Goal: Complete application form: Complete application form

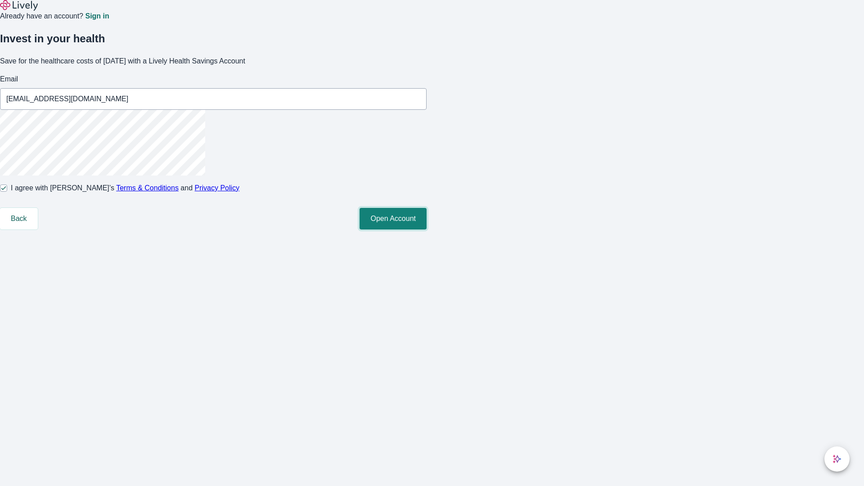
click at [427, 229] on button "Open Account" at bounding box center [392, 219] width 67 height 22
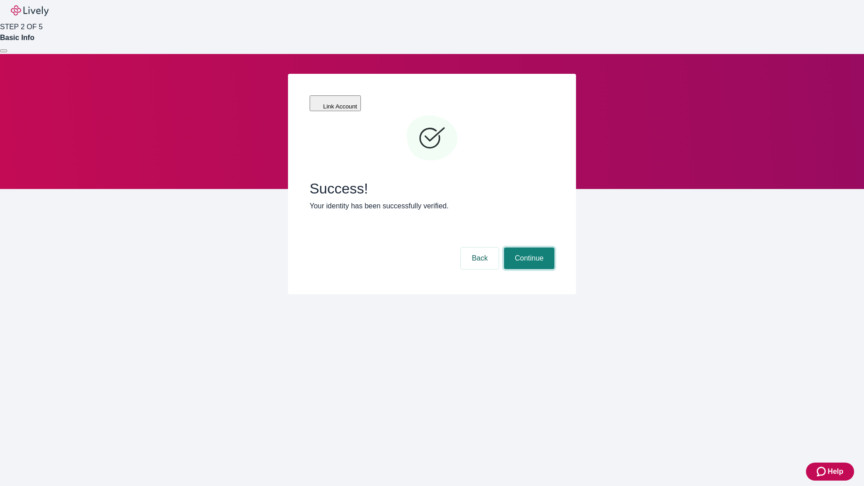
click at [528, 247] on button "Continue" at bounding box center [529, 258] width 50 height 22
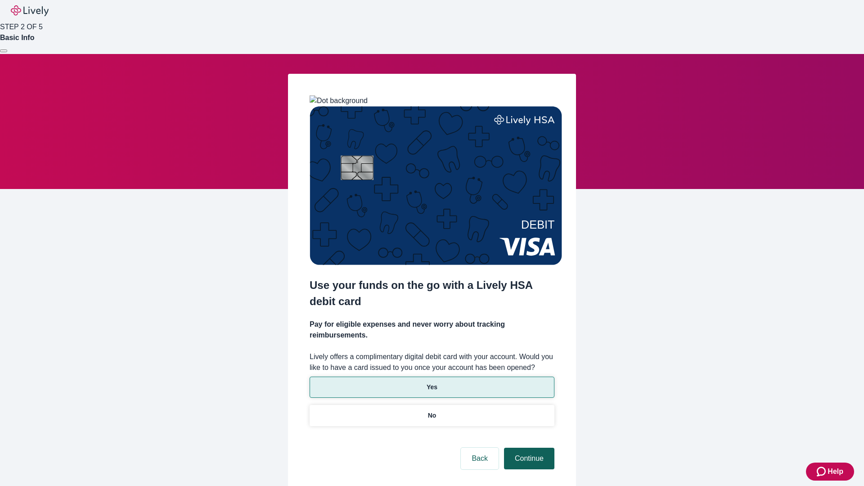
click at [431, 382] on p "Yes" at bounding box center [432, 386] width 11 height 9
click at [528, 448] on button "Continue" at bounding box center [529, 459] width 50 height 22
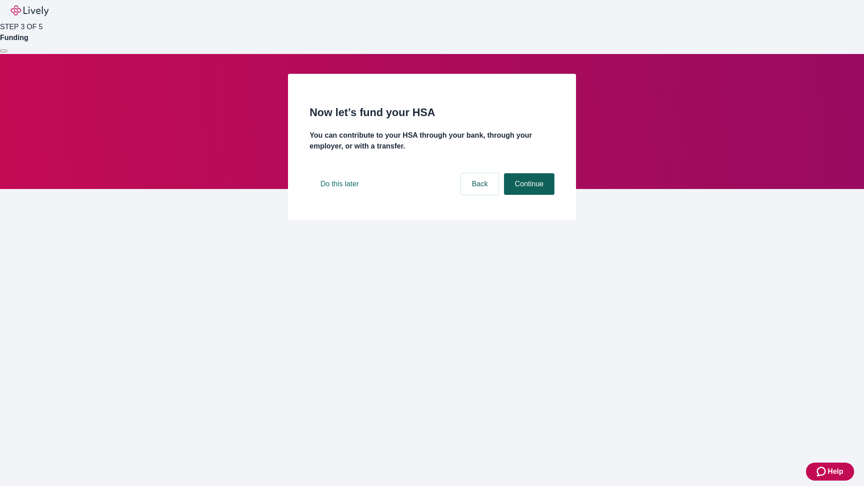
click at [528, 195] on button "Continue" at bounding box center [529, 184] width 50 height 22
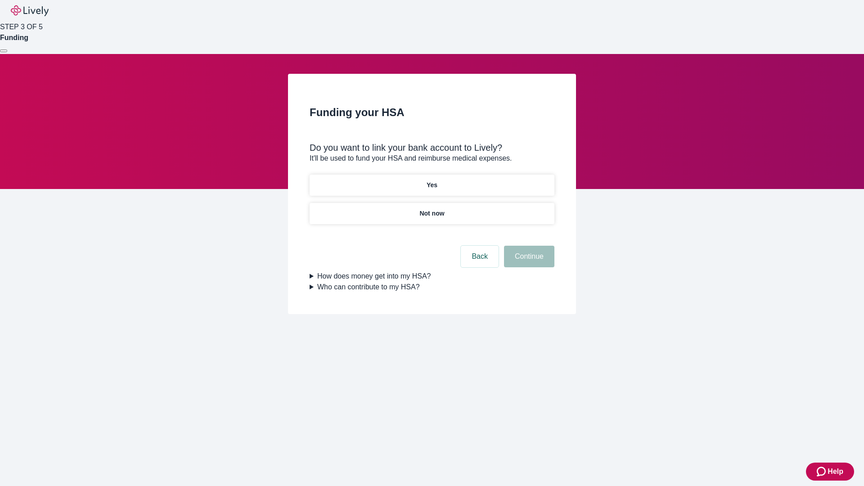
click at [431, 180] on p "Yes" at bounding box center [432, 184] width 11 height 9
click at [528, 246] on button "Continue" at bounding box center [529, 257] width 50 height 22
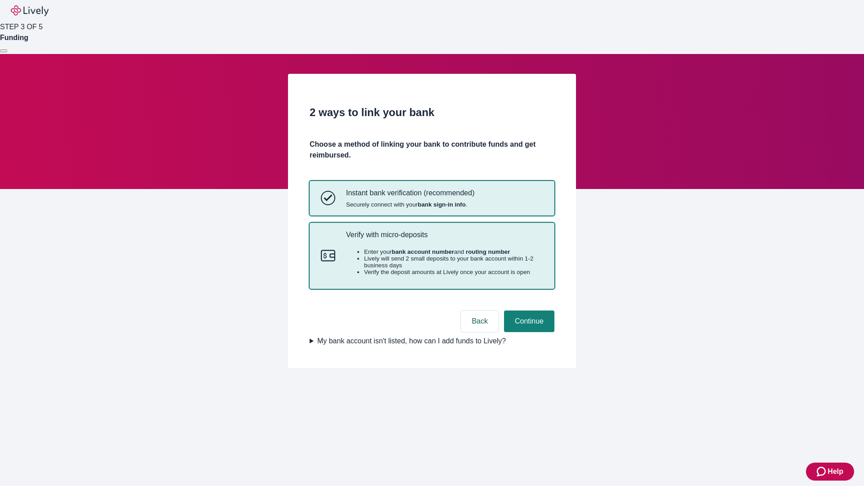
click at [444, 239] on p "Verify with micro-deposits" at bounding box center [444, 234] width 197 height 9
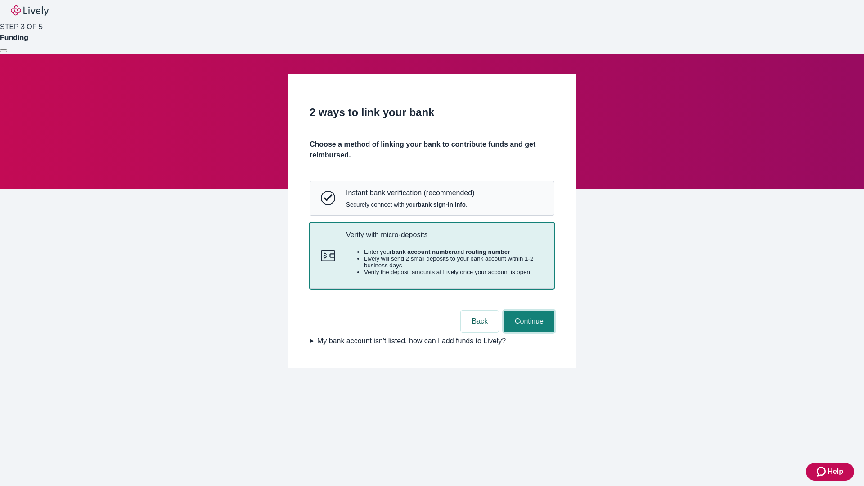
click at [528, 332] on button "Continue" at bounding box center [529, 321] width 50 height 22
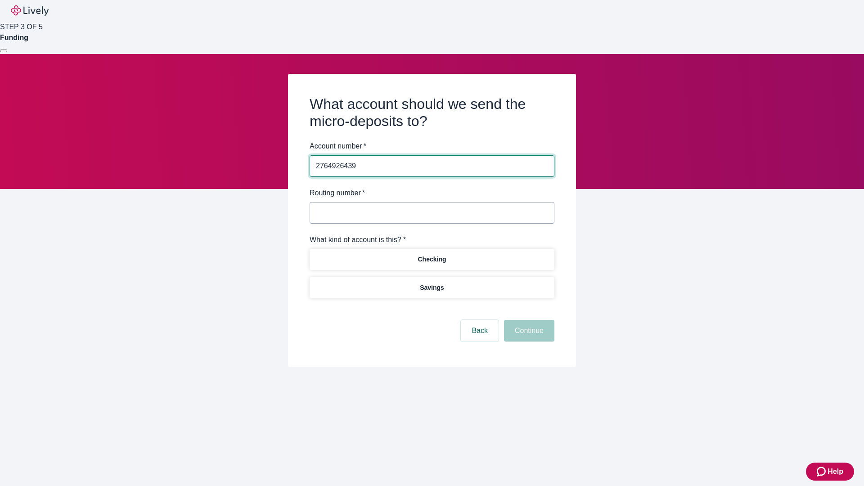
type input "2764926439"
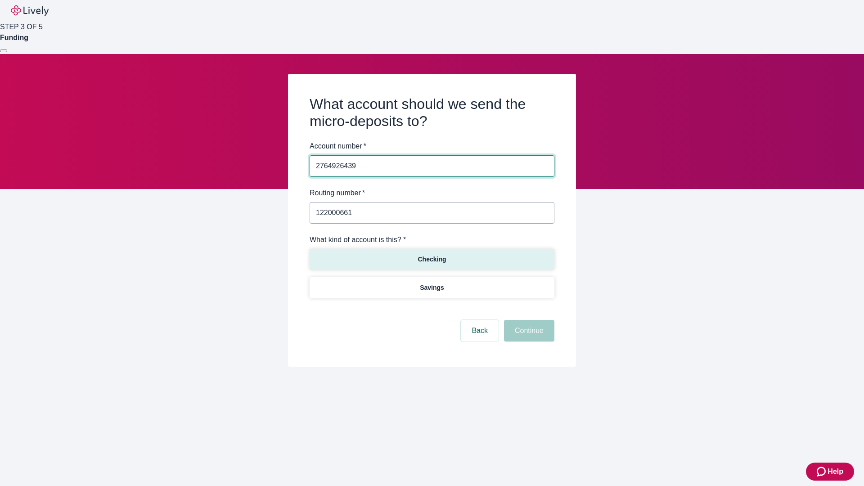
type input "122000661"
click at [431, 259] on p "Checking" at bounding box center [432, 259] width 28 height 9
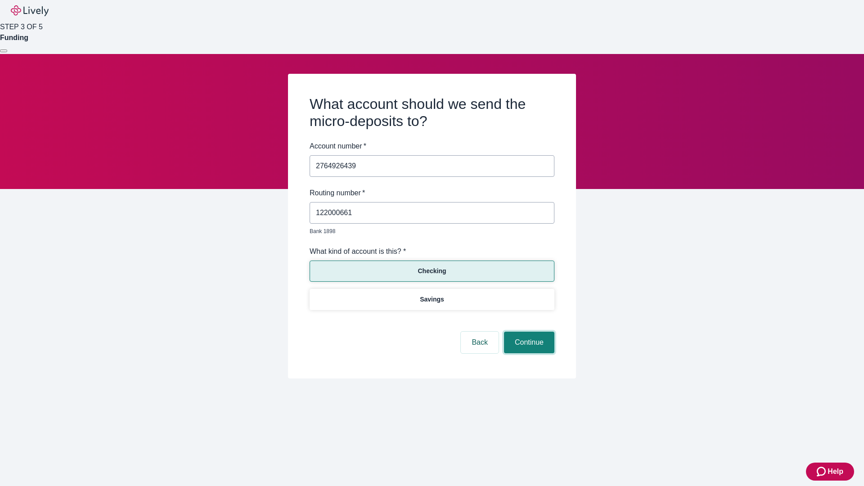
click at [528, 332] on button "Continue" at bounding box center [529, 343] width 50 height 22
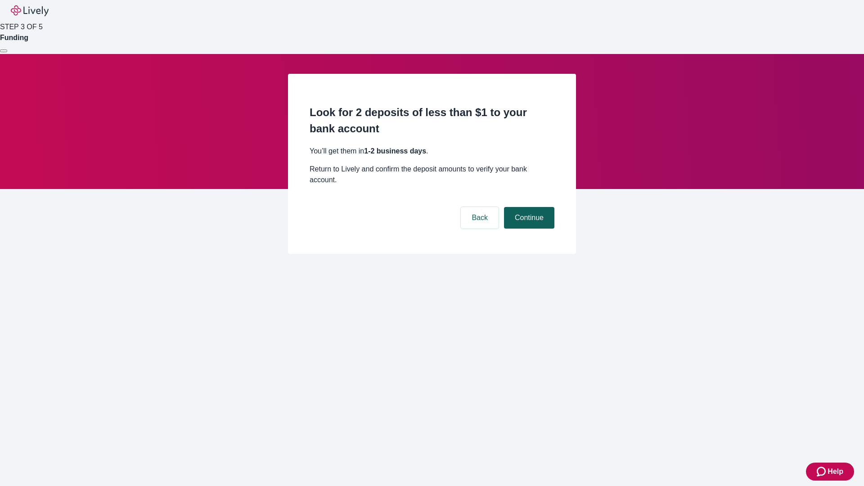
click at [528, 207] on button "Continue" at bounding box center [529, 218] width 50 height 22
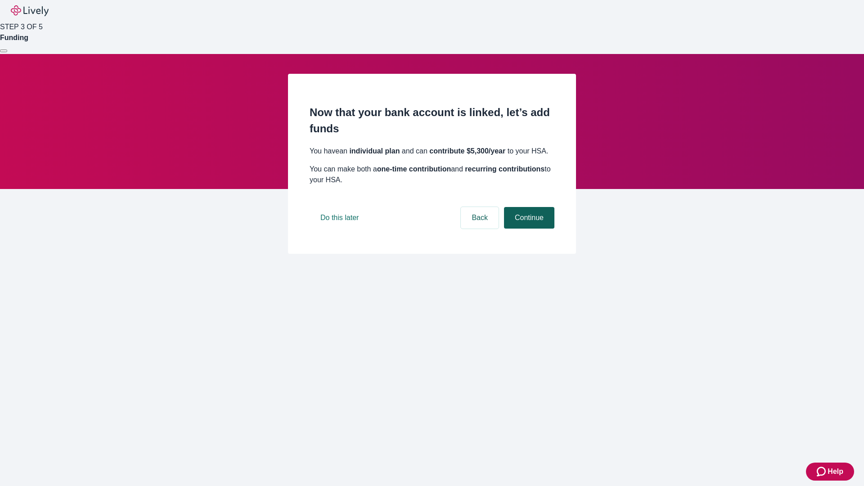
click at [528, 229] on button "Continue" at bounding box center [529, 218] width 50 height 22
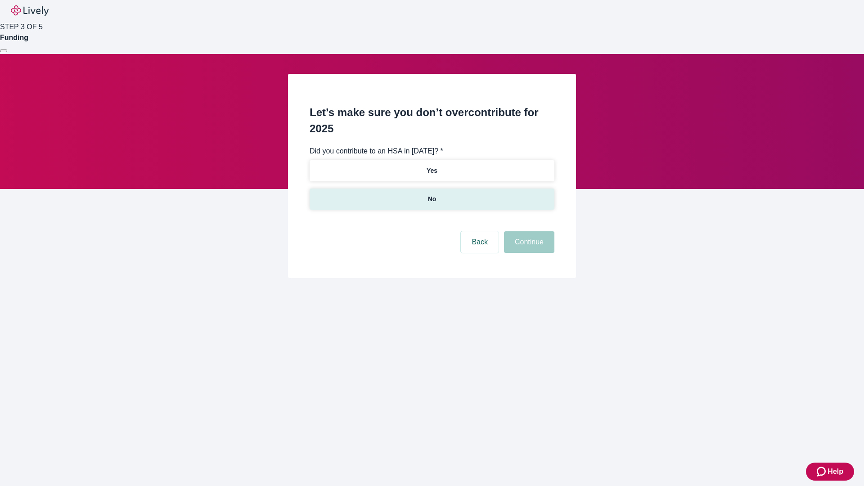
click at [431, 194] on p "No" at bounding box center [432, 198] width 9 height 9
click at [528, 231] on button "Continue" at bounding box center [529, 242] width 50 height 22
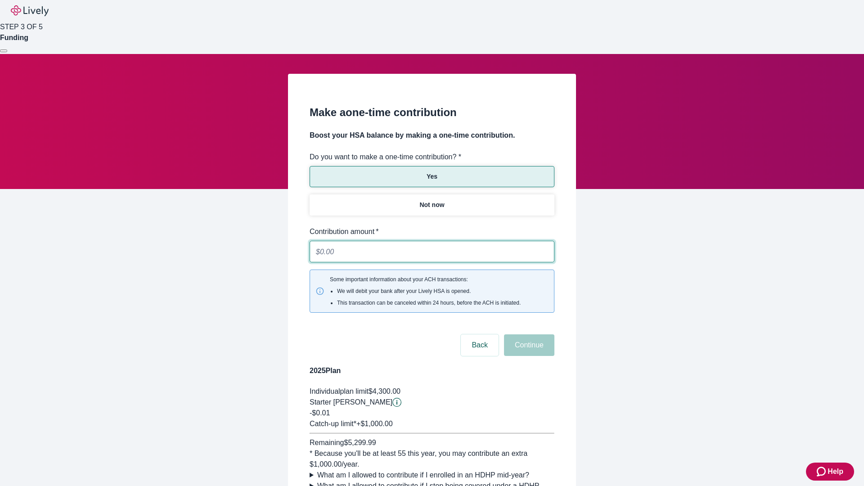
type input "0.01"
click at [528, 334] on button "Continue" at bounding box center [529, 345] width 50 height 22
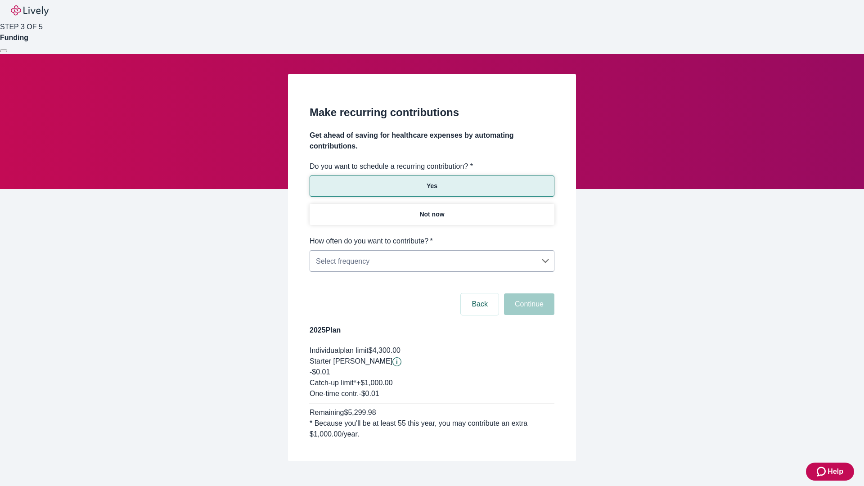
click at [431, 236] on body "Help STEP 3 OF 5 Funding Make recurring contributions Get ahead of saving for h…" at bounding box center [432, 252] width 864 height 504
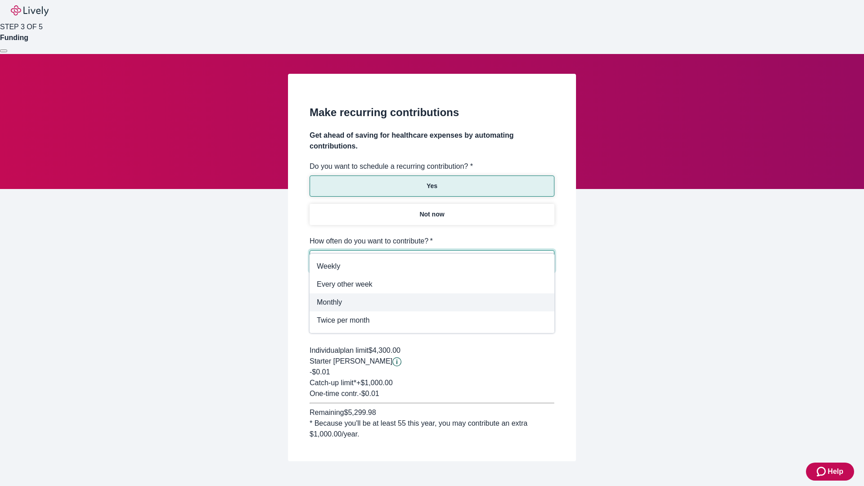
click at [432, 302] on span "Monthly" at bounding box center [432, 302] width 230 height 11
type input "Monthly"
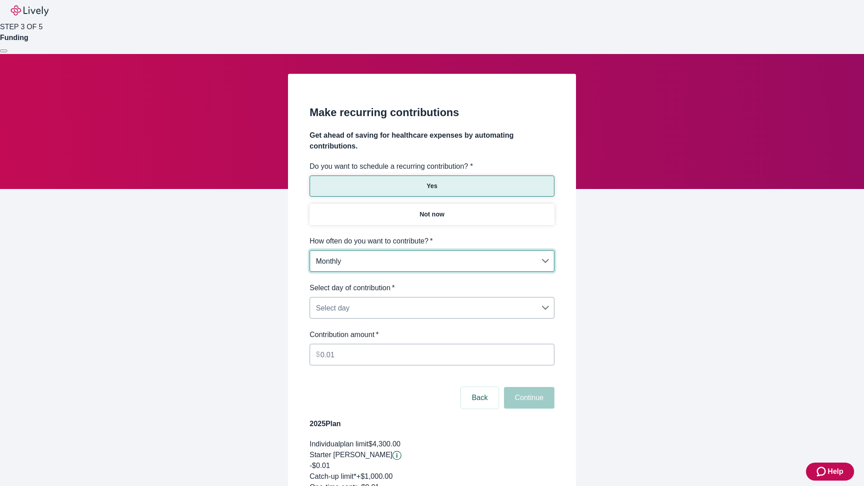
click at [431, 283] on body "Help STEP 3 OF 5 Funding Make recurring contributions Get ahead of saving for h…" at bounding box center [432, 299] width 864 height 598
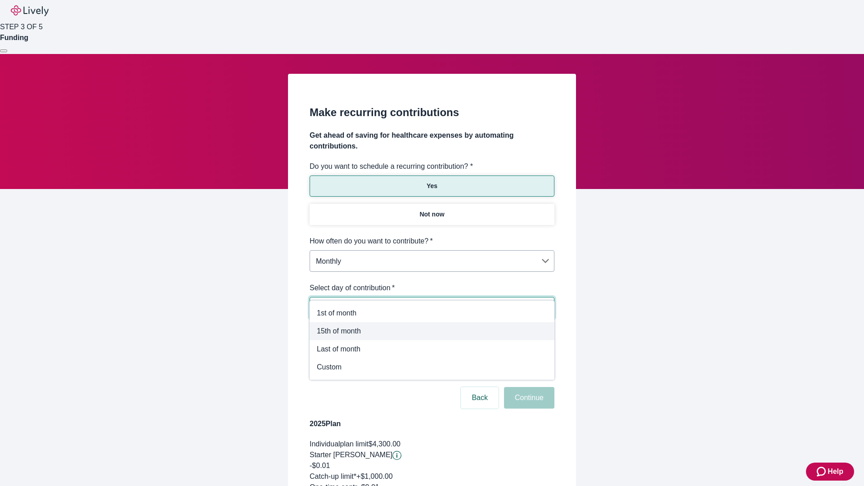
click at [432, 331] on span "15th of month" at bounding box center [432, 331] width 230 height 11
type input "Monthly15th"
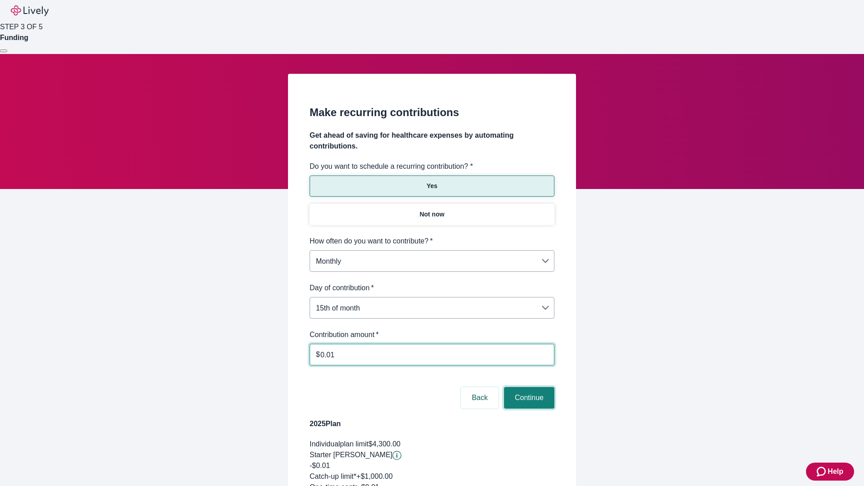
click at [528, 387] on button "Continue" at bounding box center [529, 398] width 50 height 22
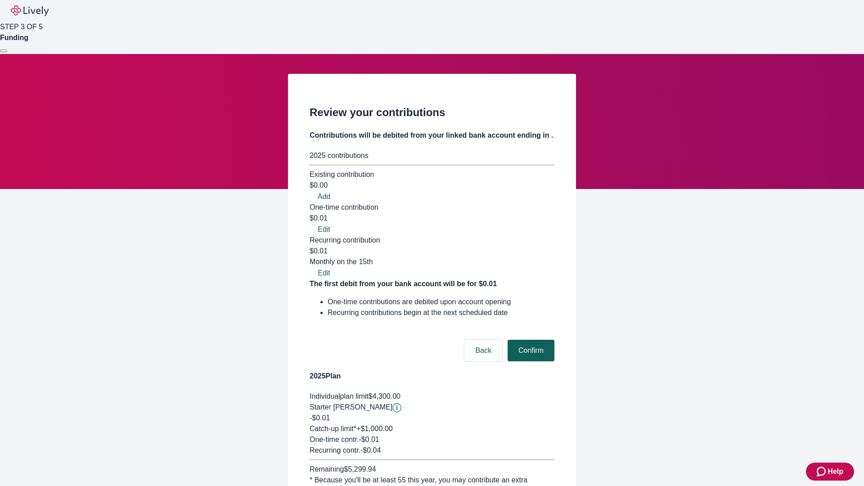
click at [530, 340] on button "Confirm" at bounding box center [531, 351] width 47 height 22
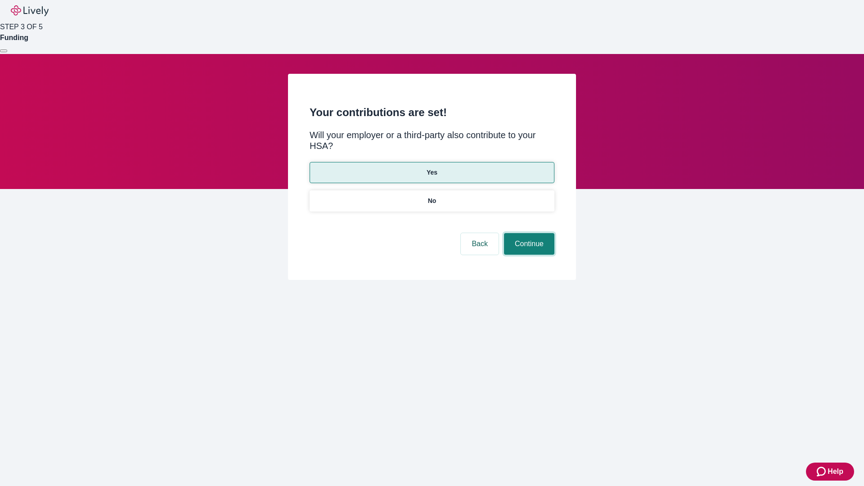
click at [528, 233] on button "Continue" at bounding box center [529, 244] width 50 height 22
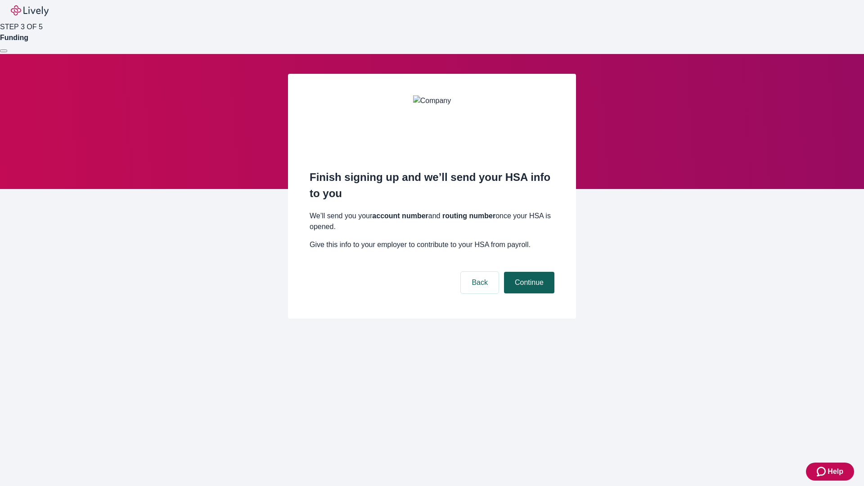
click at [528, 272] on button "Continue" at bounding box center [529, 283] width 50 height 22
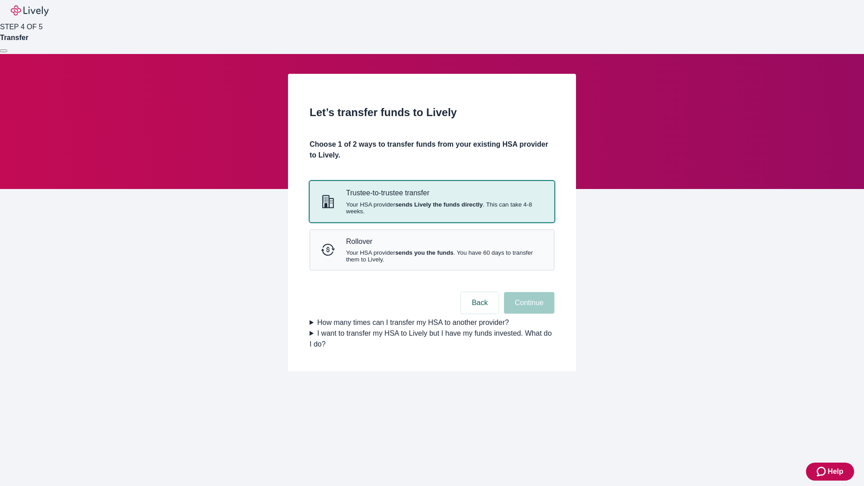
click at [431, 208] on strong "sends Lively the funds directly" at bounding box center [439, 204] width 88 height 7
click at [528, 314] on button "Continue" at bounding box center [529, 303] width 50 height 22
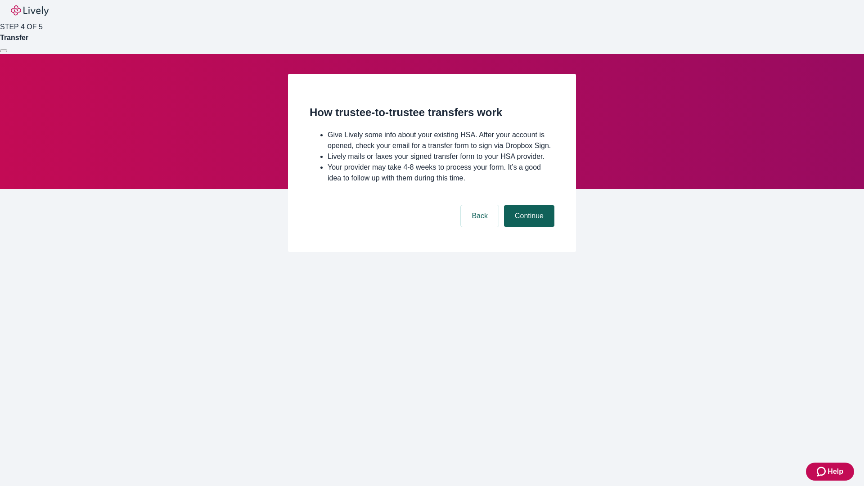
click at [528, 227] on button "Continue" at bounding box center [529, 216] width 50 height 22
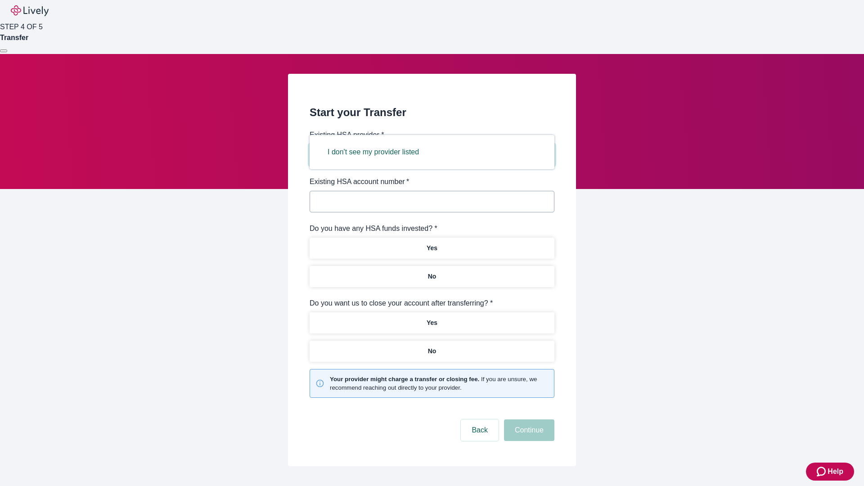
click at [376, 152] on button "I don't see my provider listed" at bounding box center [373, 152] width 113 height 22
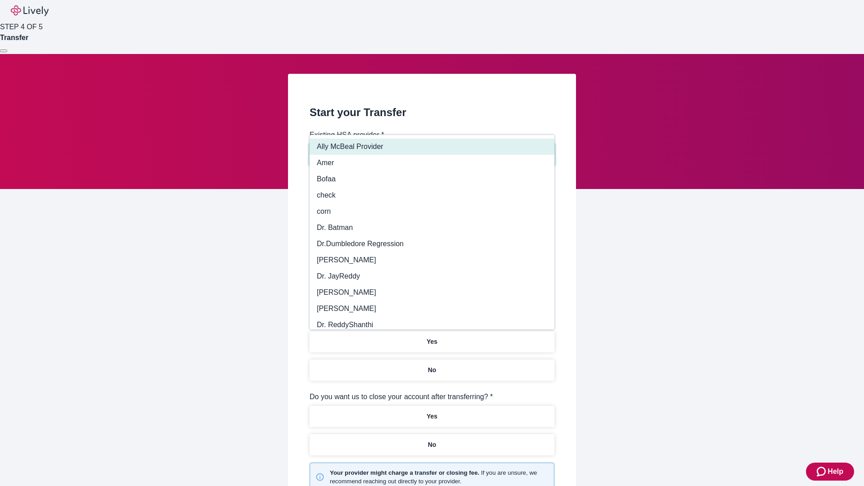
type input "Other"
type input "Health Equity"
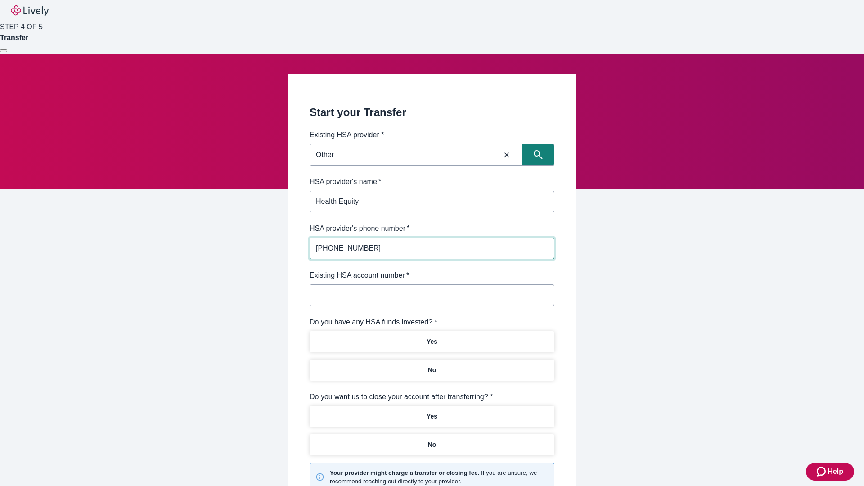
type input "(434) 343-4344"
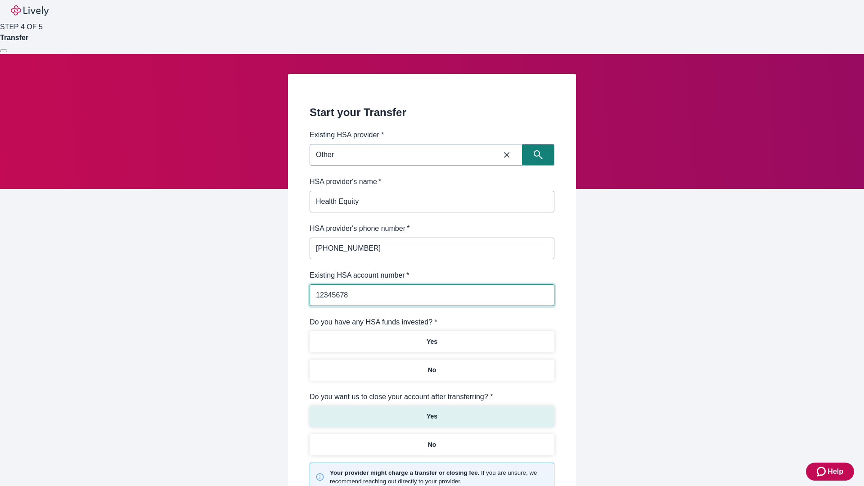
type input "12345678"
click at [431, 365] on p "No" at bounding box center [432, 369] width 9 height 9
click at [431, 412] on p "Yes" at bounding box center [432, 416] width 11 height 9
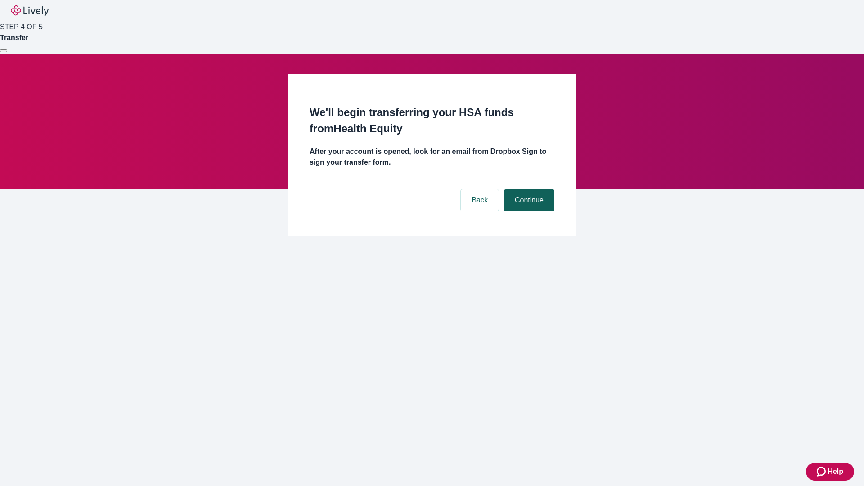
click at [528, 189] on button "Continue" at bounding box center [529, 200] width 50 height 22
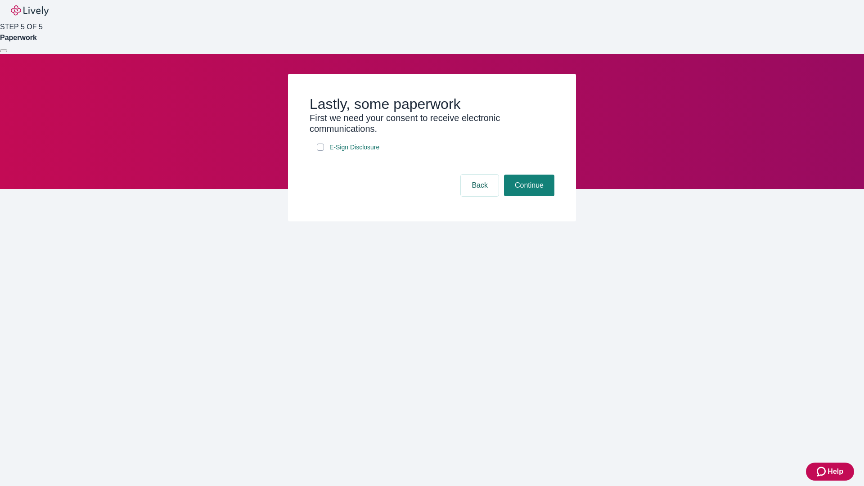
click at [320, 151] on input "E-Sign Disclosure" at bounding box center [320, 147] width 7 height 7
checkbox input "true"
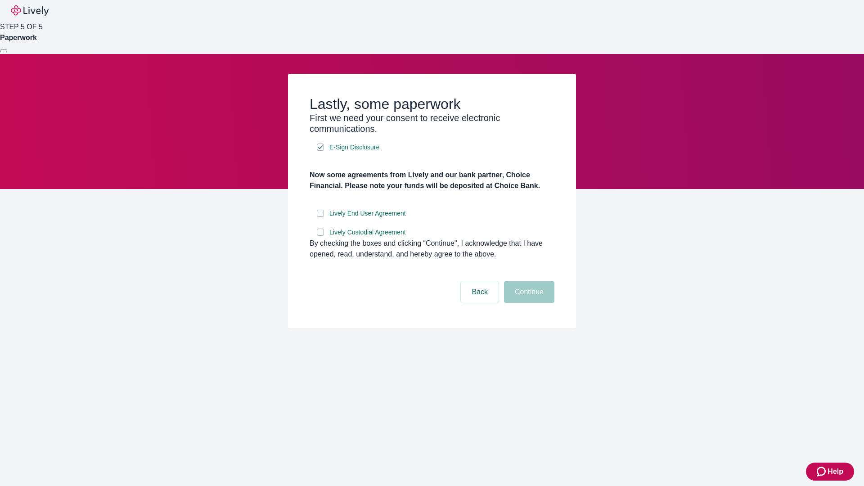
click at [320, 217] on input "Lively End User Agreement" at bounding box center [320, 213] width 7 height 7
checkbox input "true"
click at [320, 236] on input "Lively Custodial Agreement" at bounding box center [320, 232] width 7 height 7
checkbox input "true"
click at [528, 303] on button "Continue" at bounding box center [529, 292] width 50 height 22
